Goal: Task Accomplishment & Management: Manage account settings

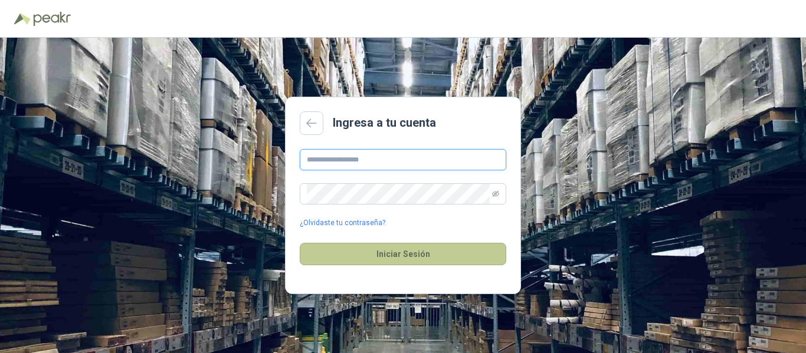
type input "**********"
click at [375, 251] on button "Iniciar Sesión" at bounding box center [403, 254] width 206 height 22
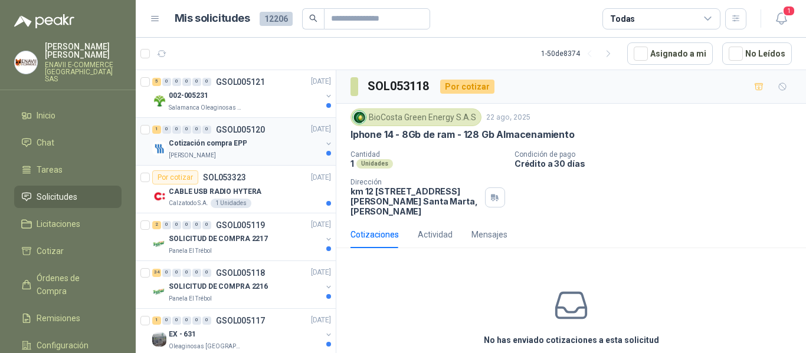
scroll to position [59, 0]
